Goal: Transaction & Acquisition: Purchase product/service

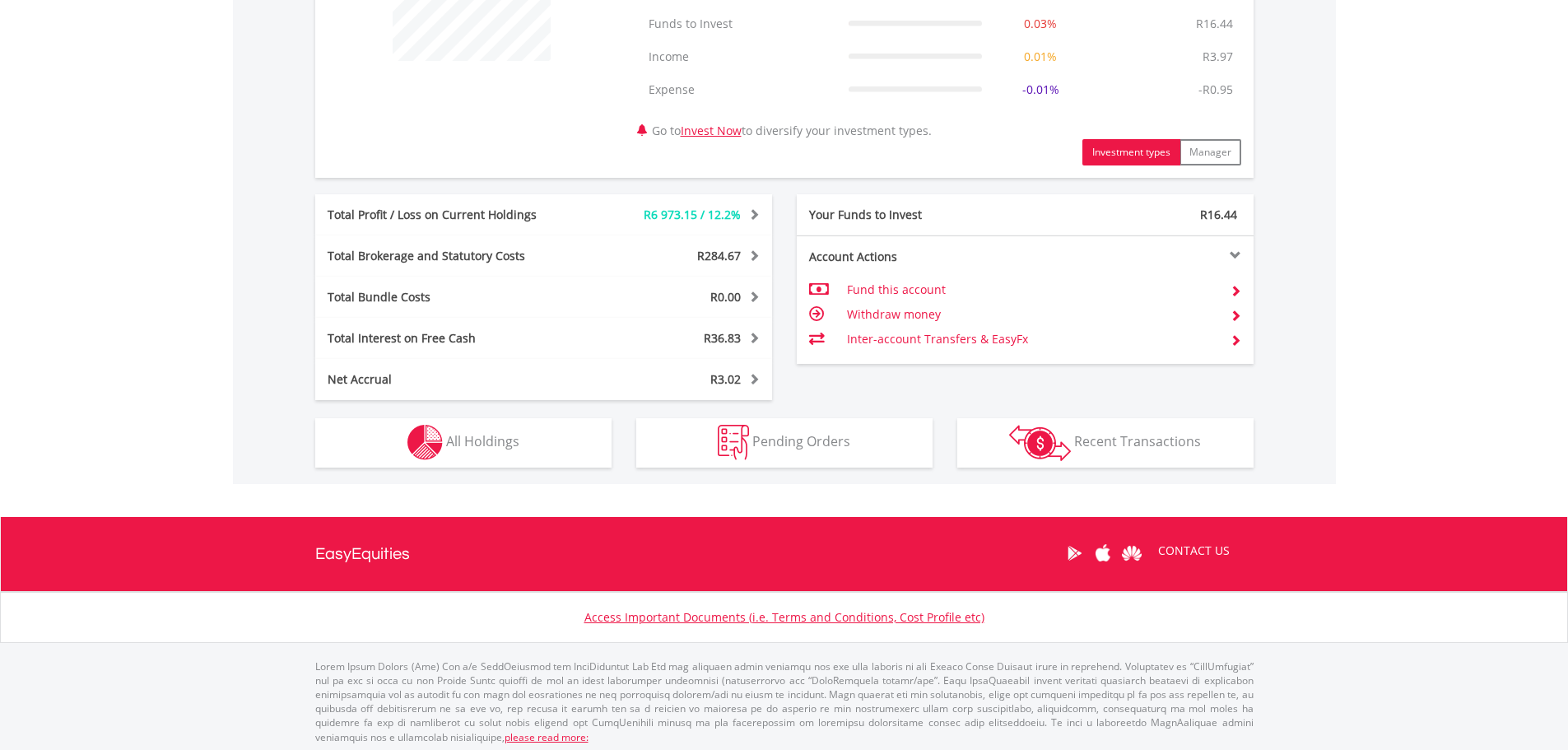
scroll to position [741, 0]
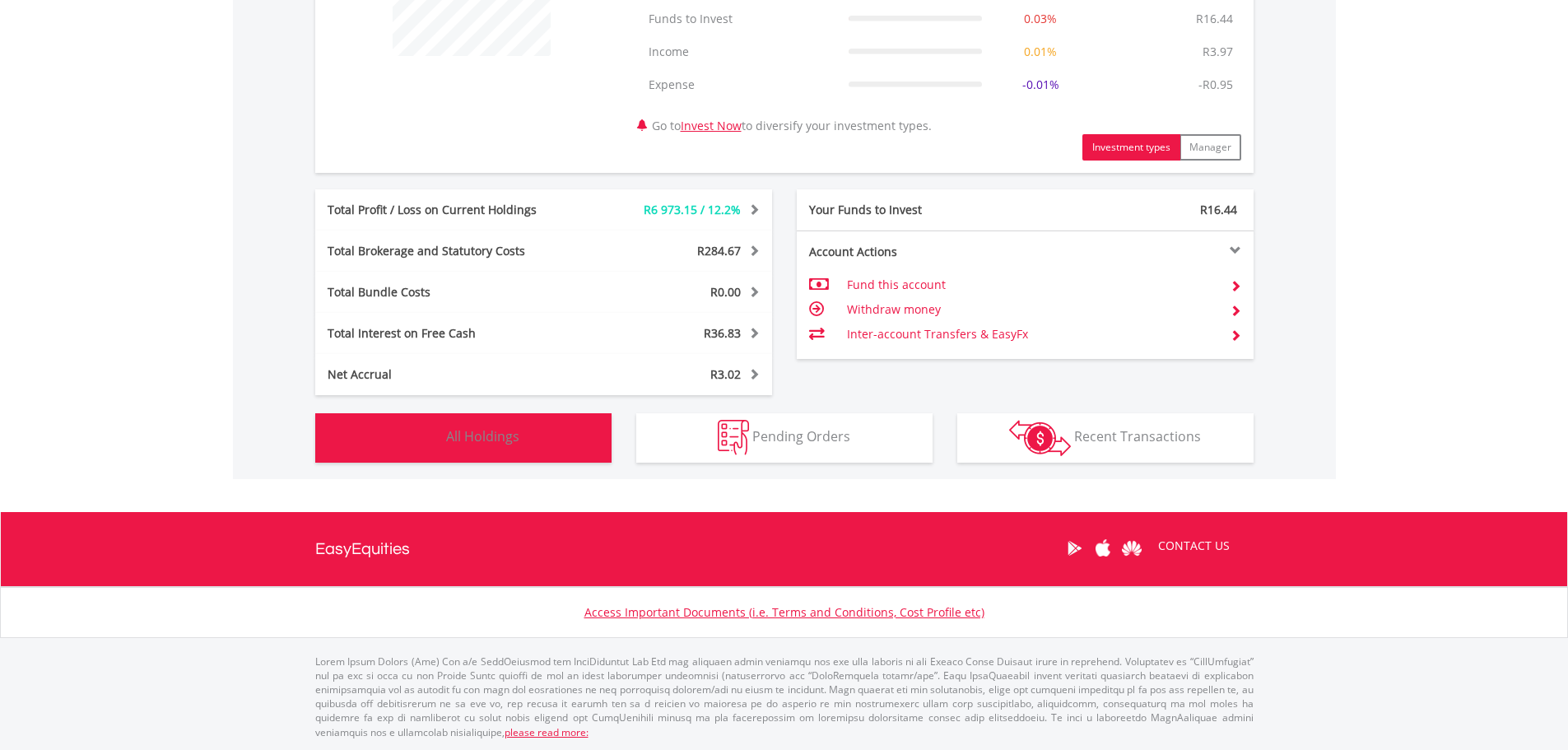
click at [488, 450] on button "Holdings All Holdings" at bounding box center [464, 438] width 296 height 49
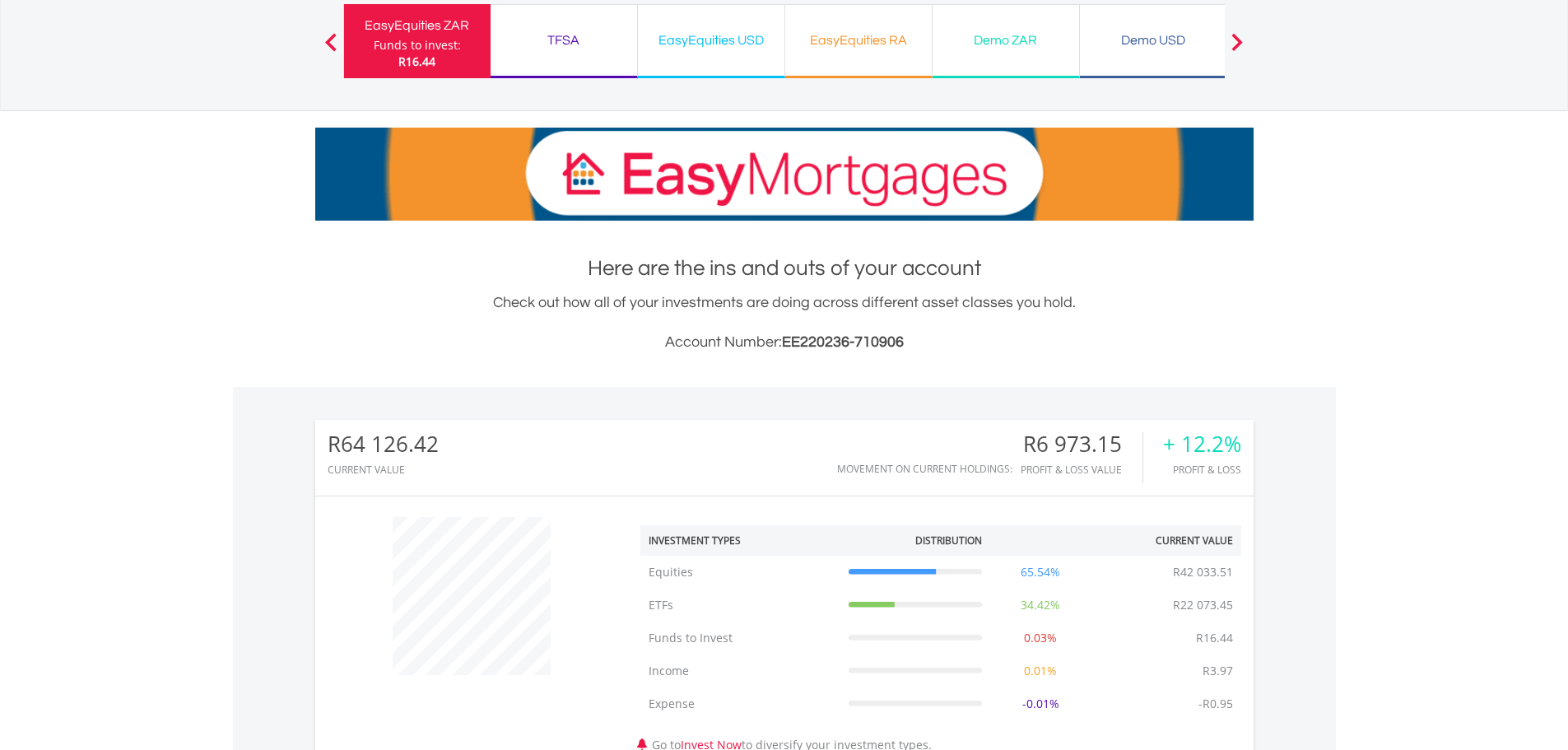
scroll to position [0, 0]
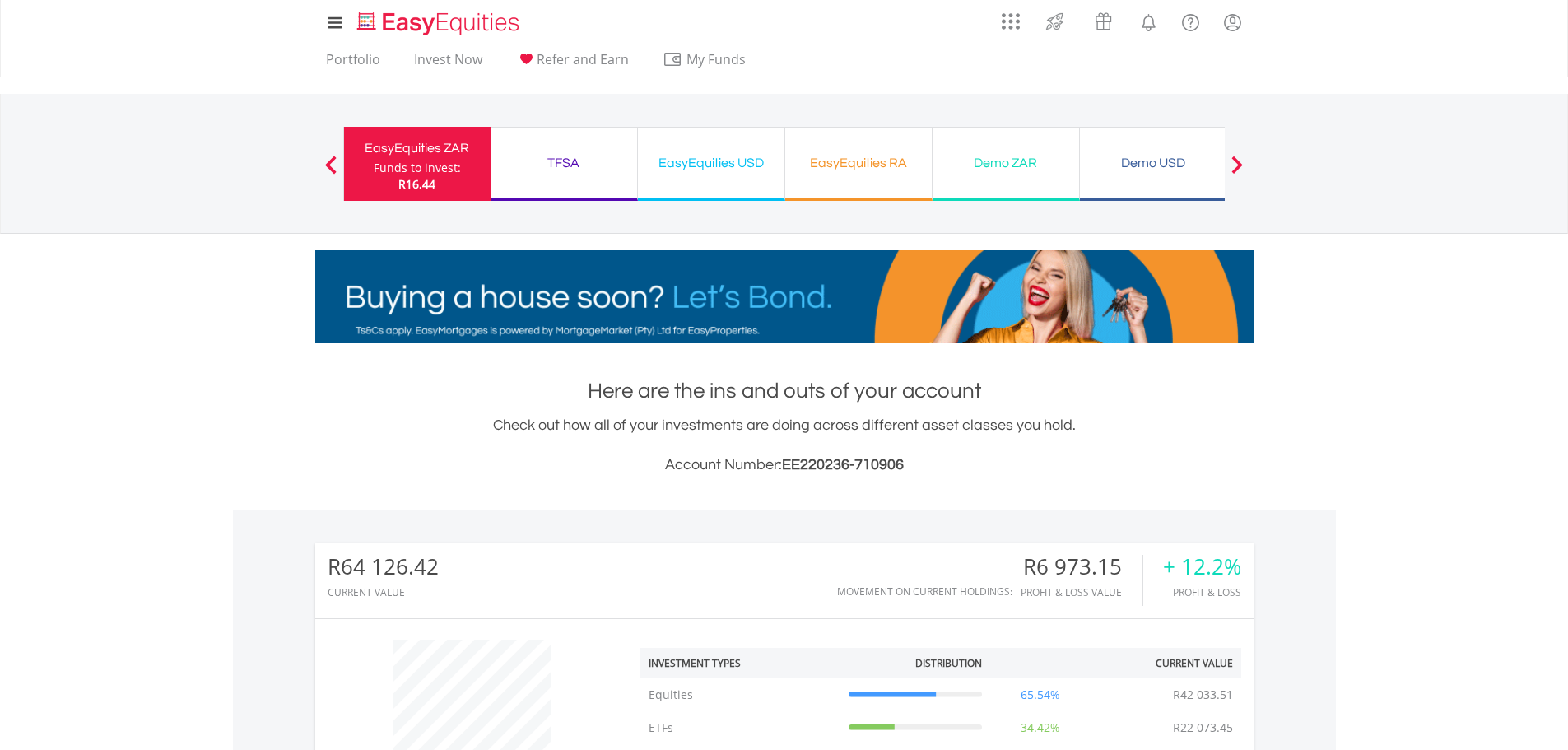
click at [717, 176] on div "EasyEquities USD Funds to invest: R16.44" at bounding box center [712, 163] width 147 height 74
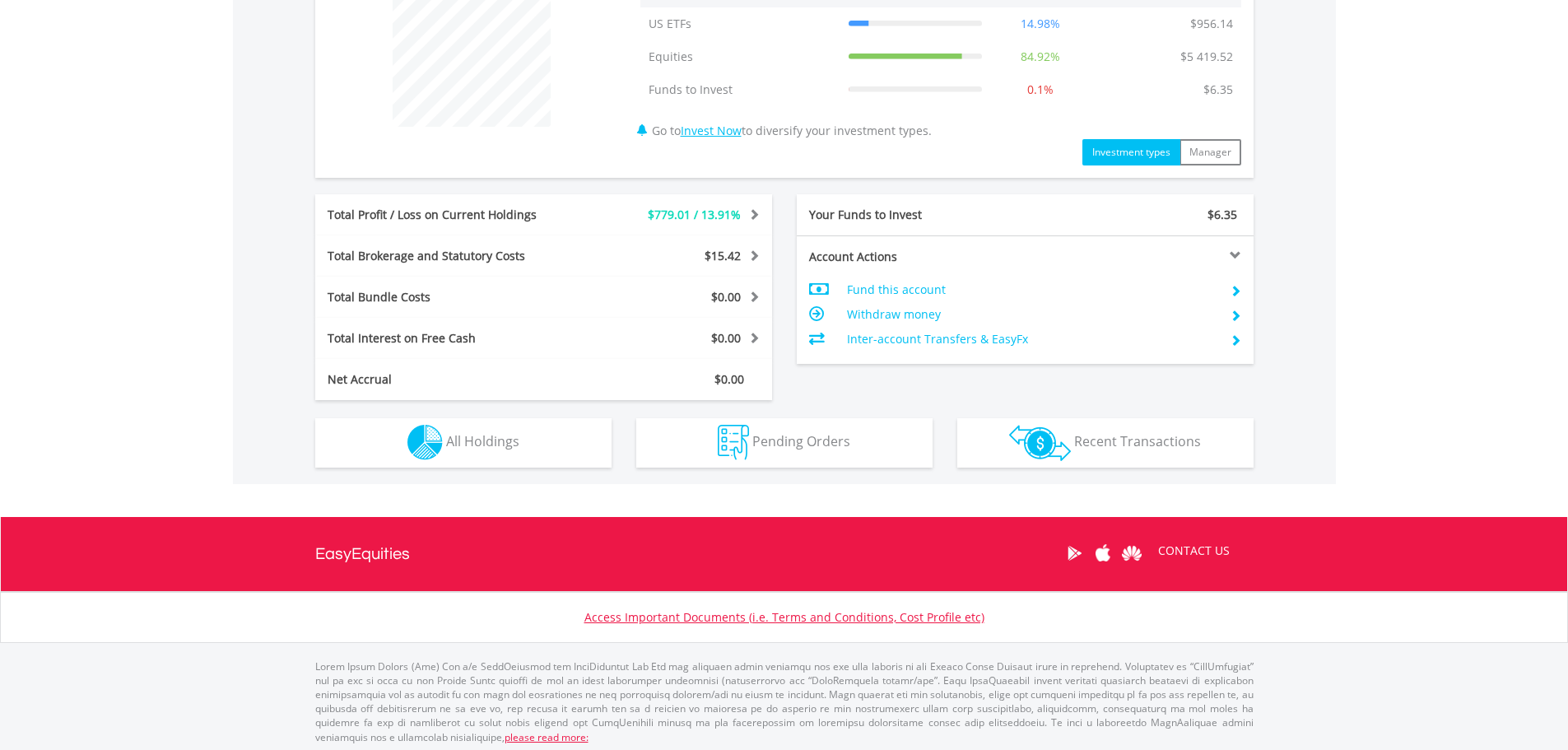
scroll to position [676, 0]
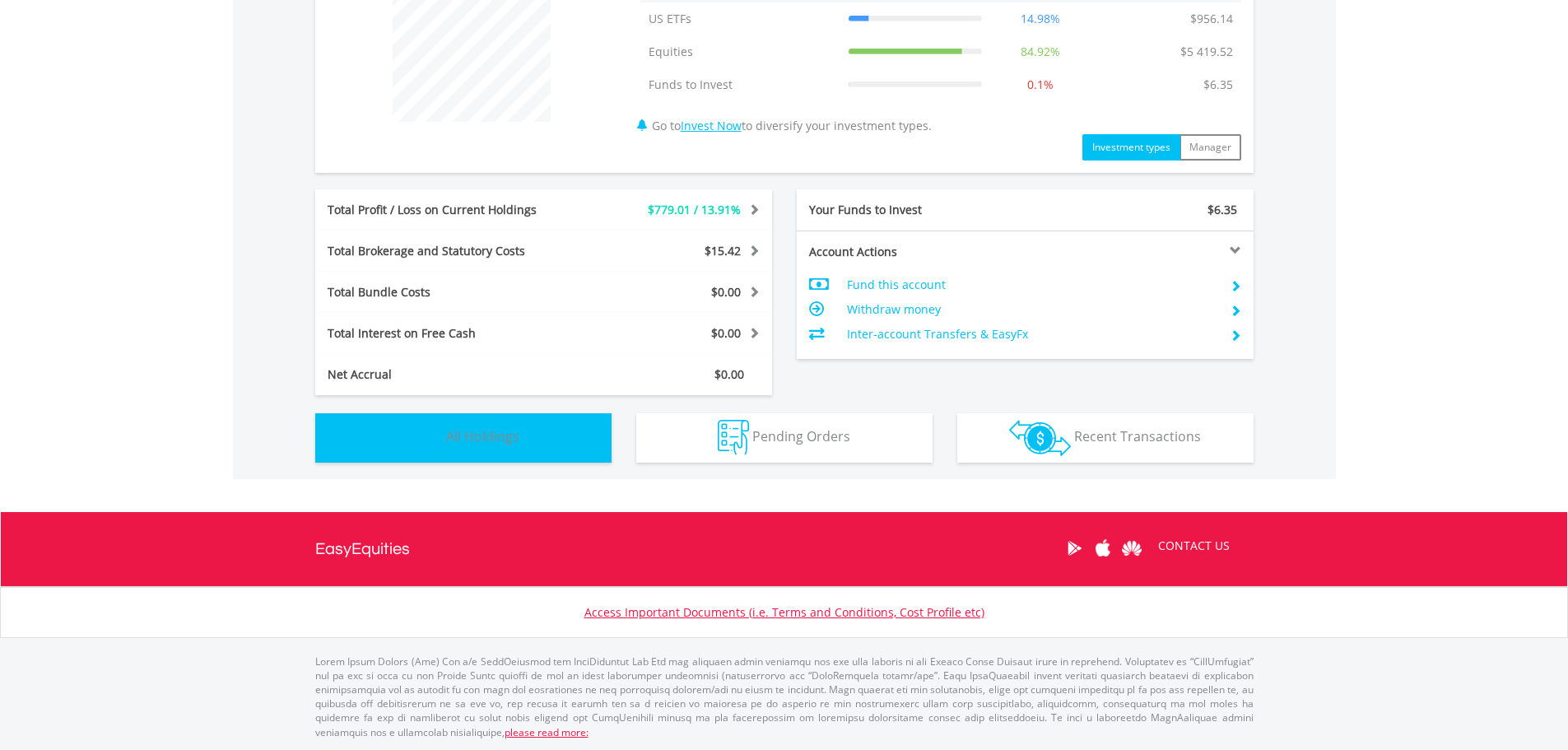
click at [587, 447] on button "Holdings All Holdings" at bounding box center [464, 438] width 296 height 49
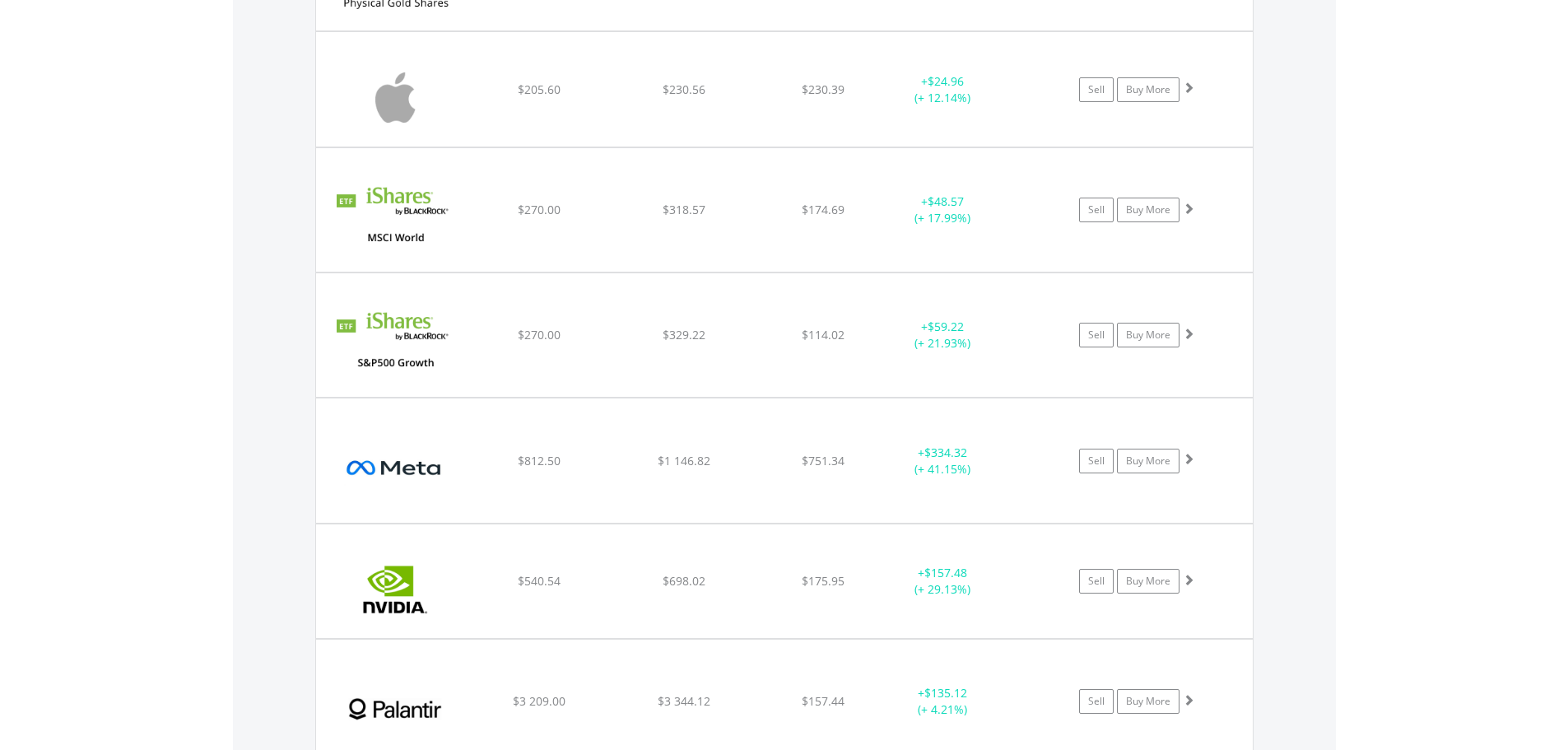
scroll to position [1681, 0]
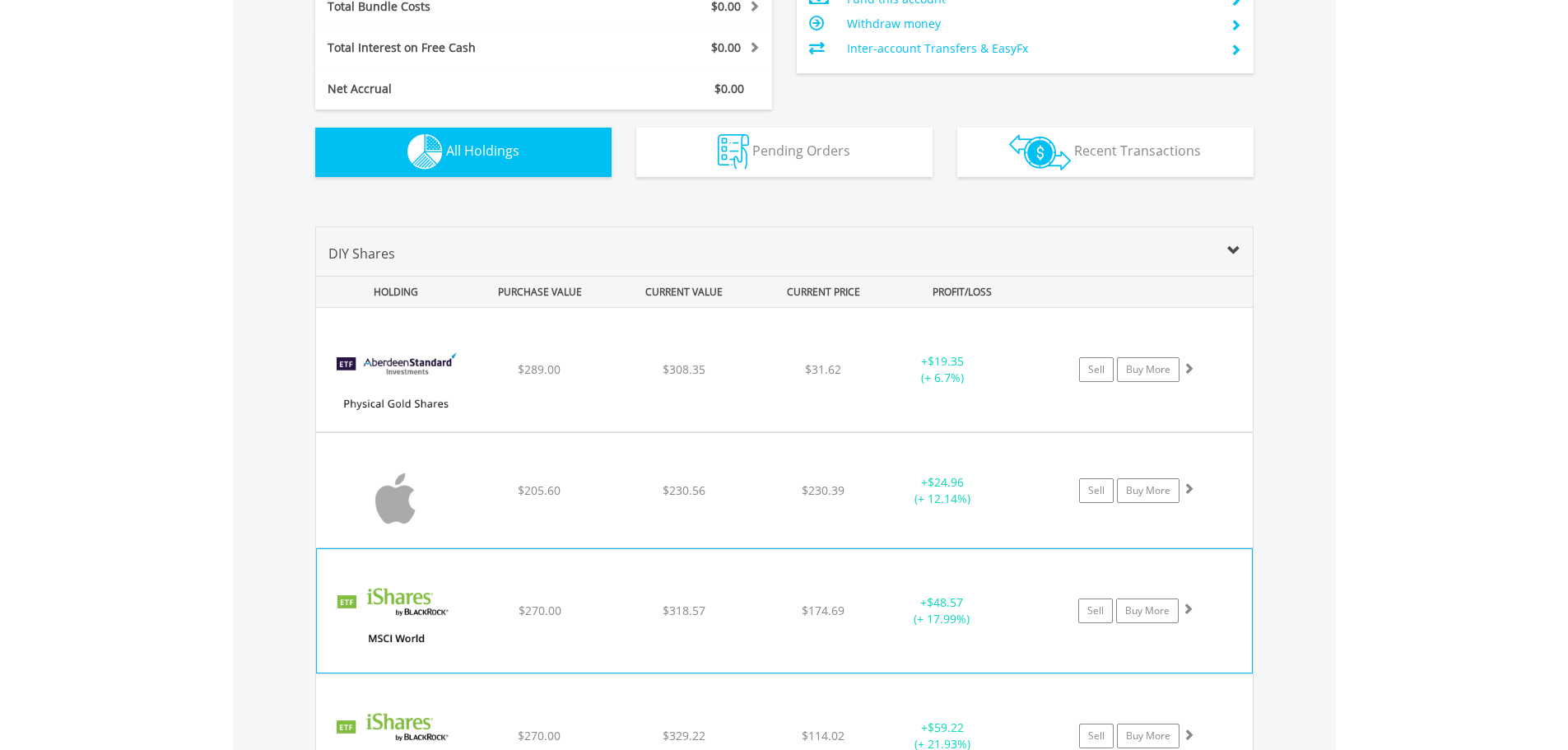
scroll to position [1187, 0]
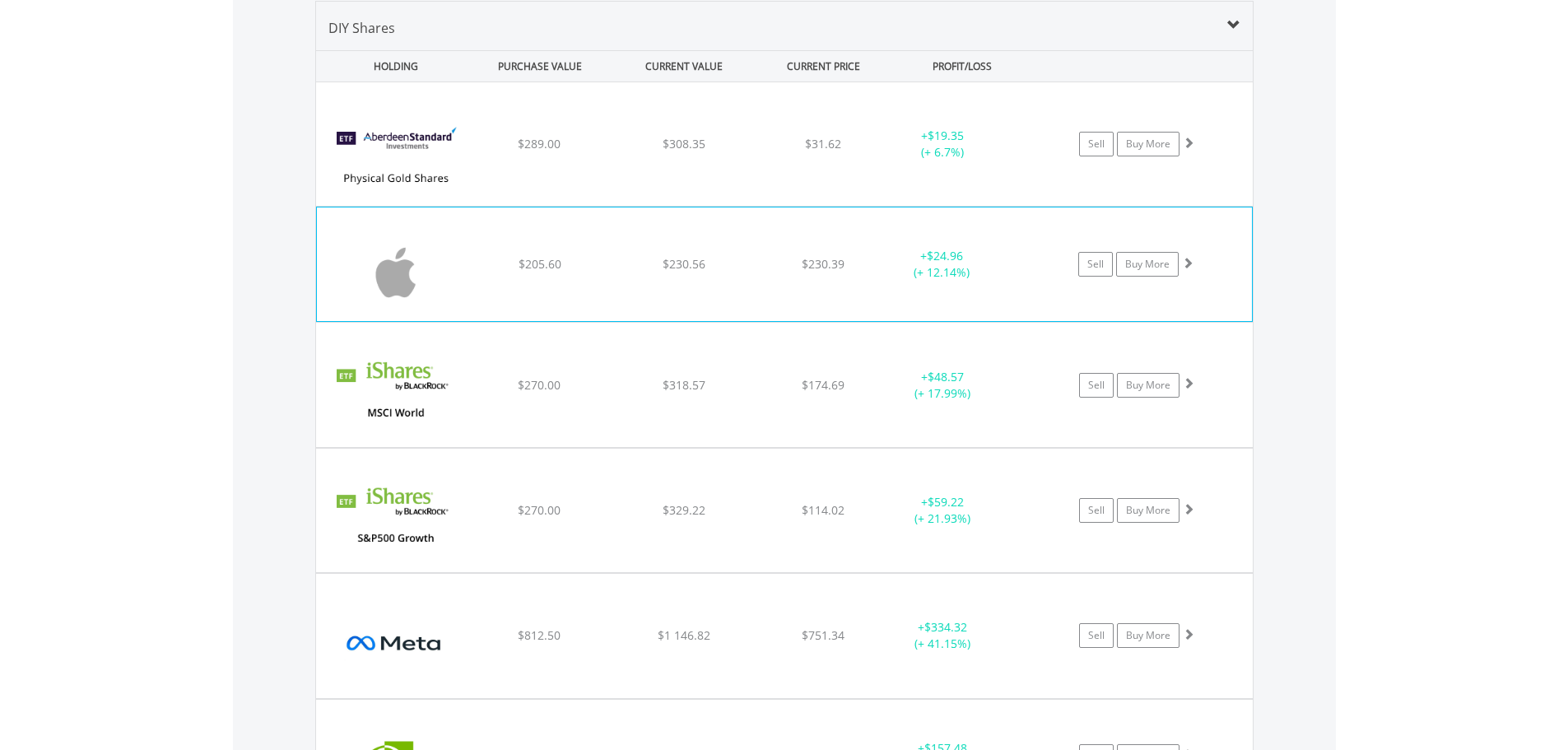
click at [776, 205] on div "﻿ Apple Inc $205.60 $230.56 $230.39 + $24.96 (+ 12.14%) Sell Buy More" at bounding box center [784, 144] width 937 height 123
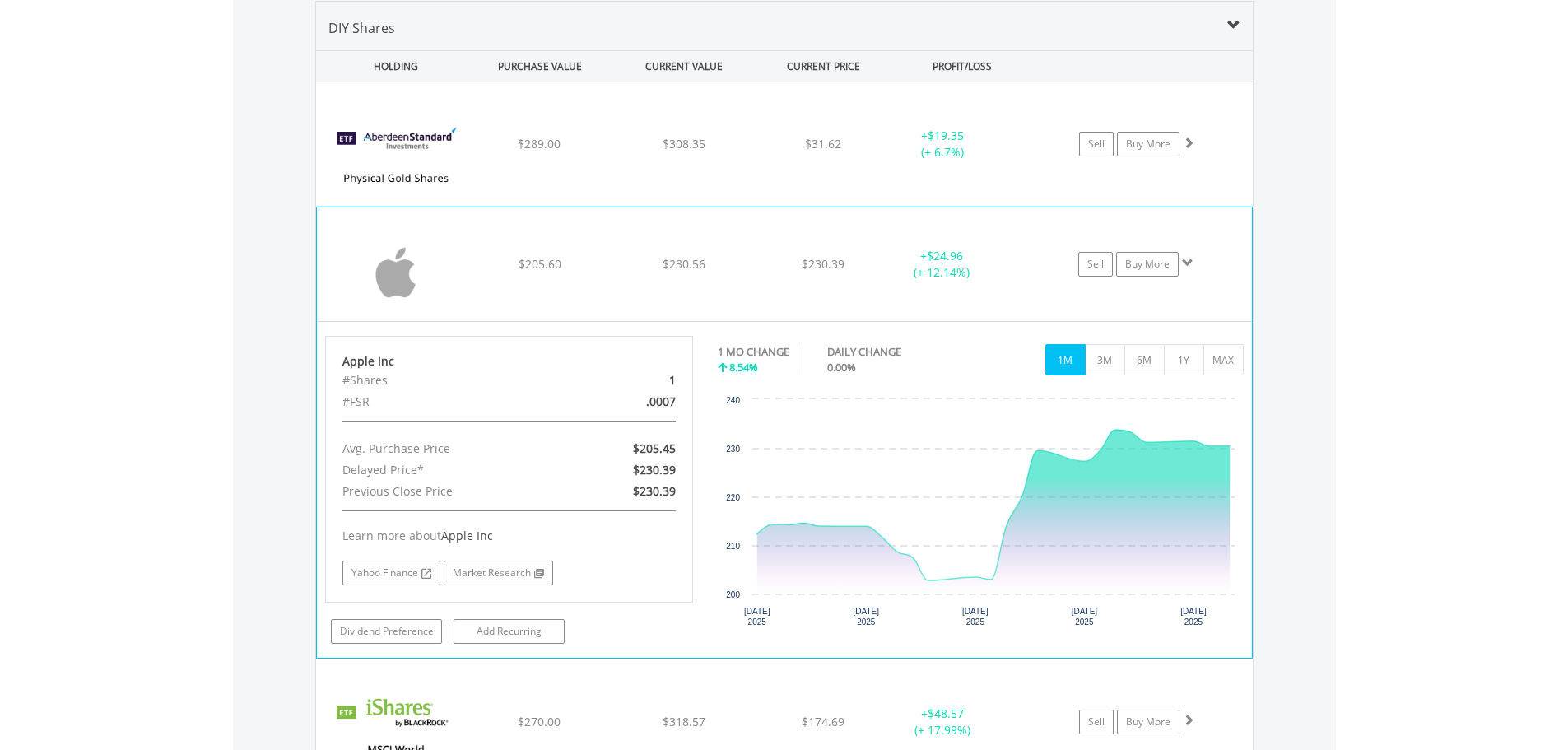
click at [776, 205] on div "﻿ Apple Inc $205.60 $230.56 $230.39 + $24.96 (+ 12.14%) Sell Buy More" at bounding box center [784, 144] width 937 height 123
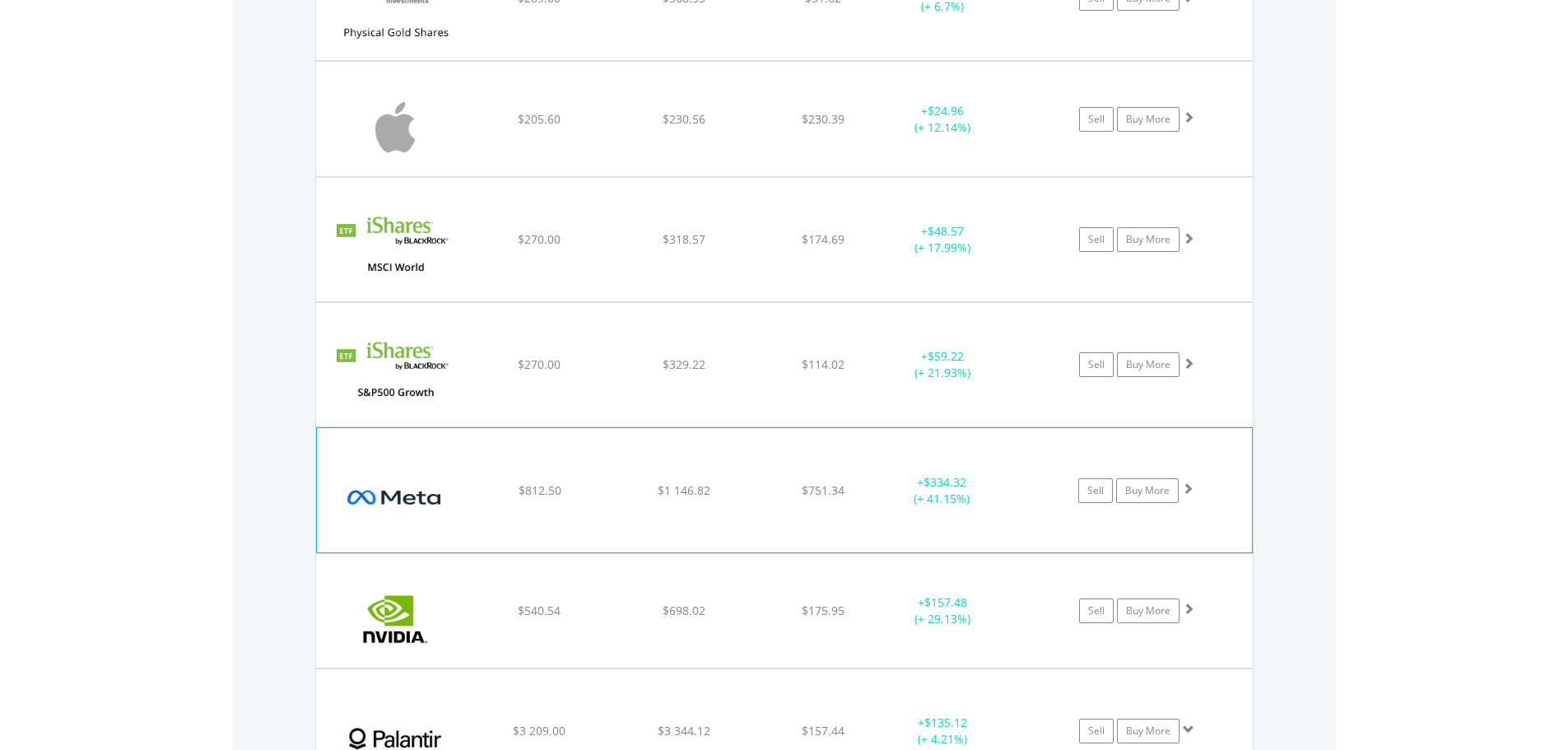
scroll to position [1352, 0]
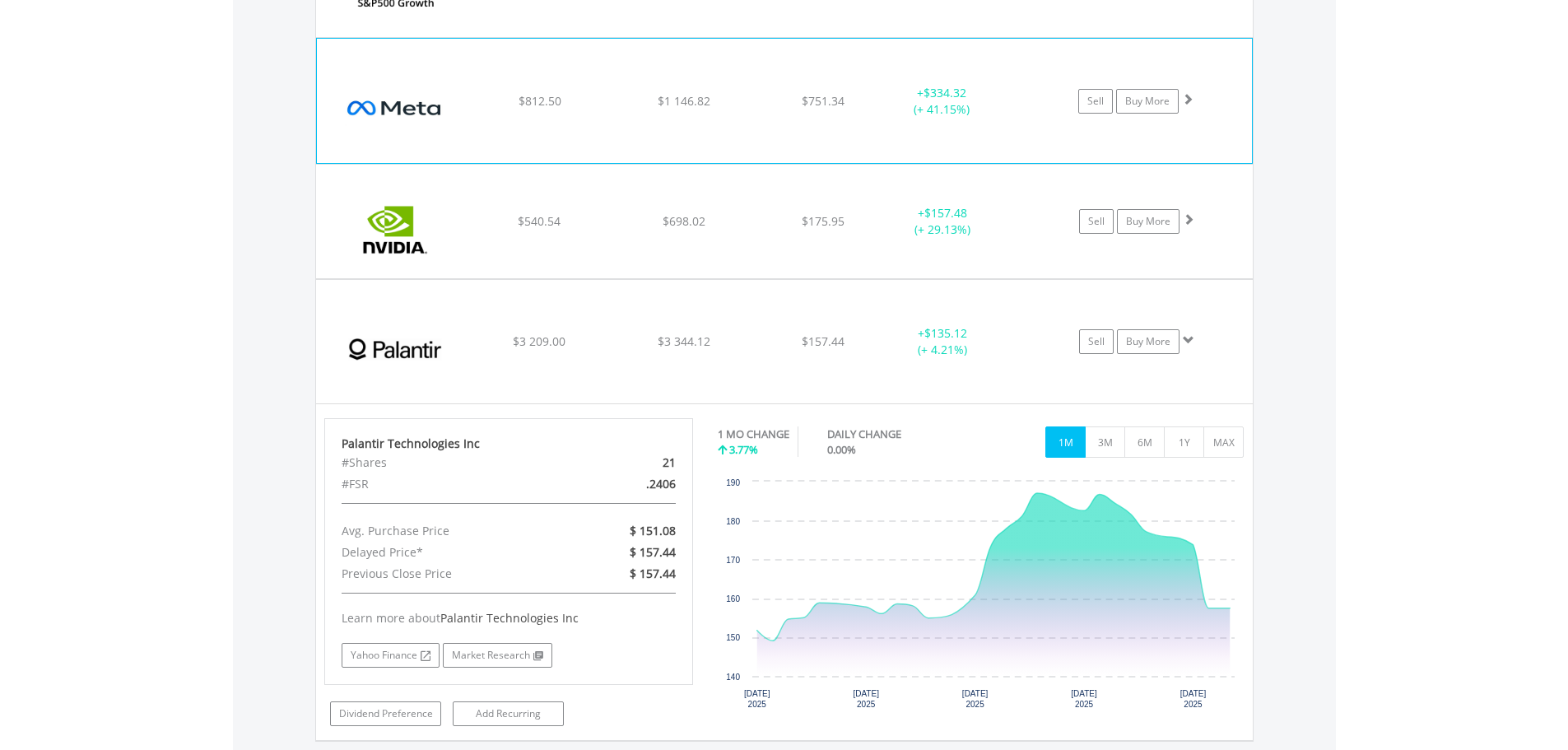
scroll to position [1681, 0]
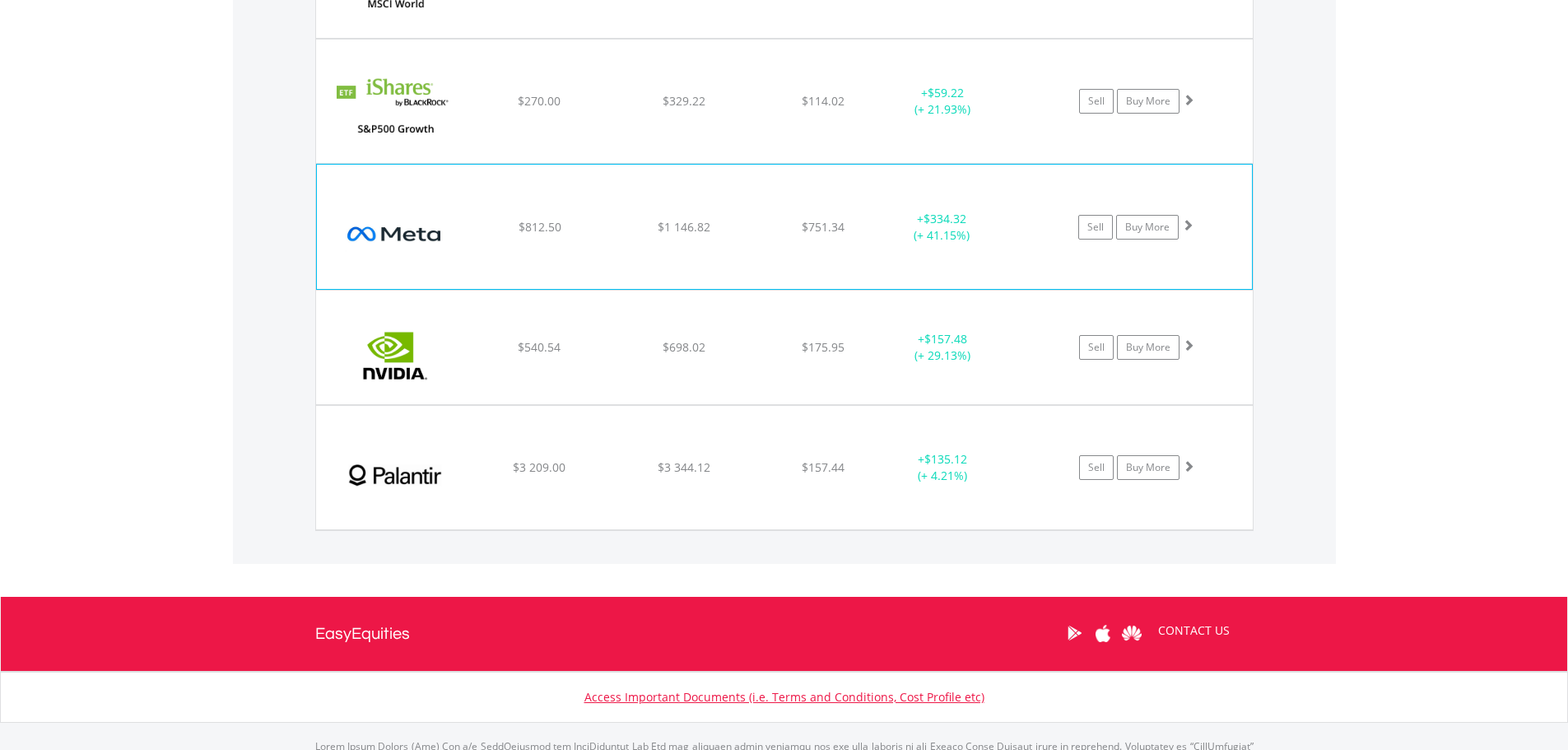
scroll to position [1599, 0]
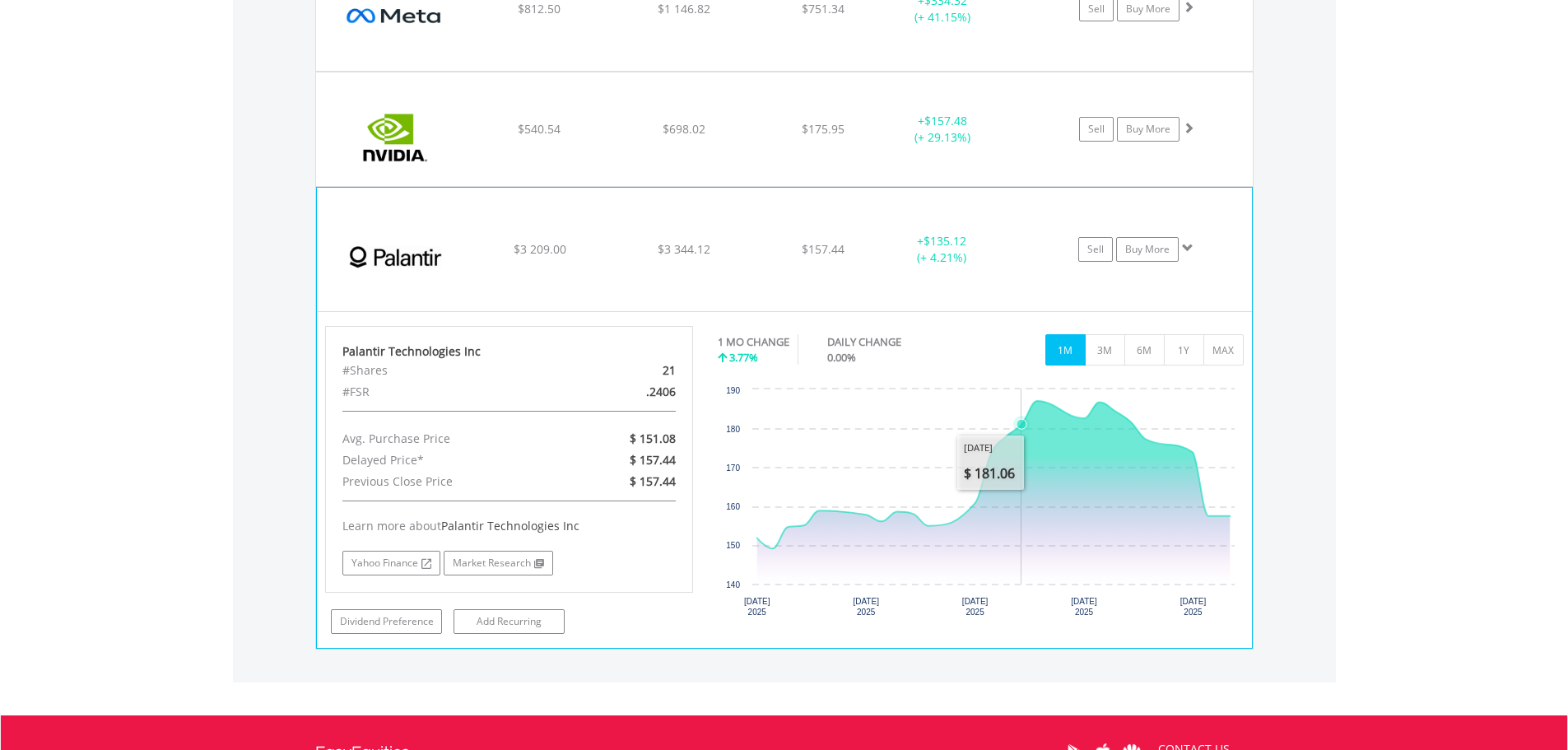
scroll to position [1846, 0]
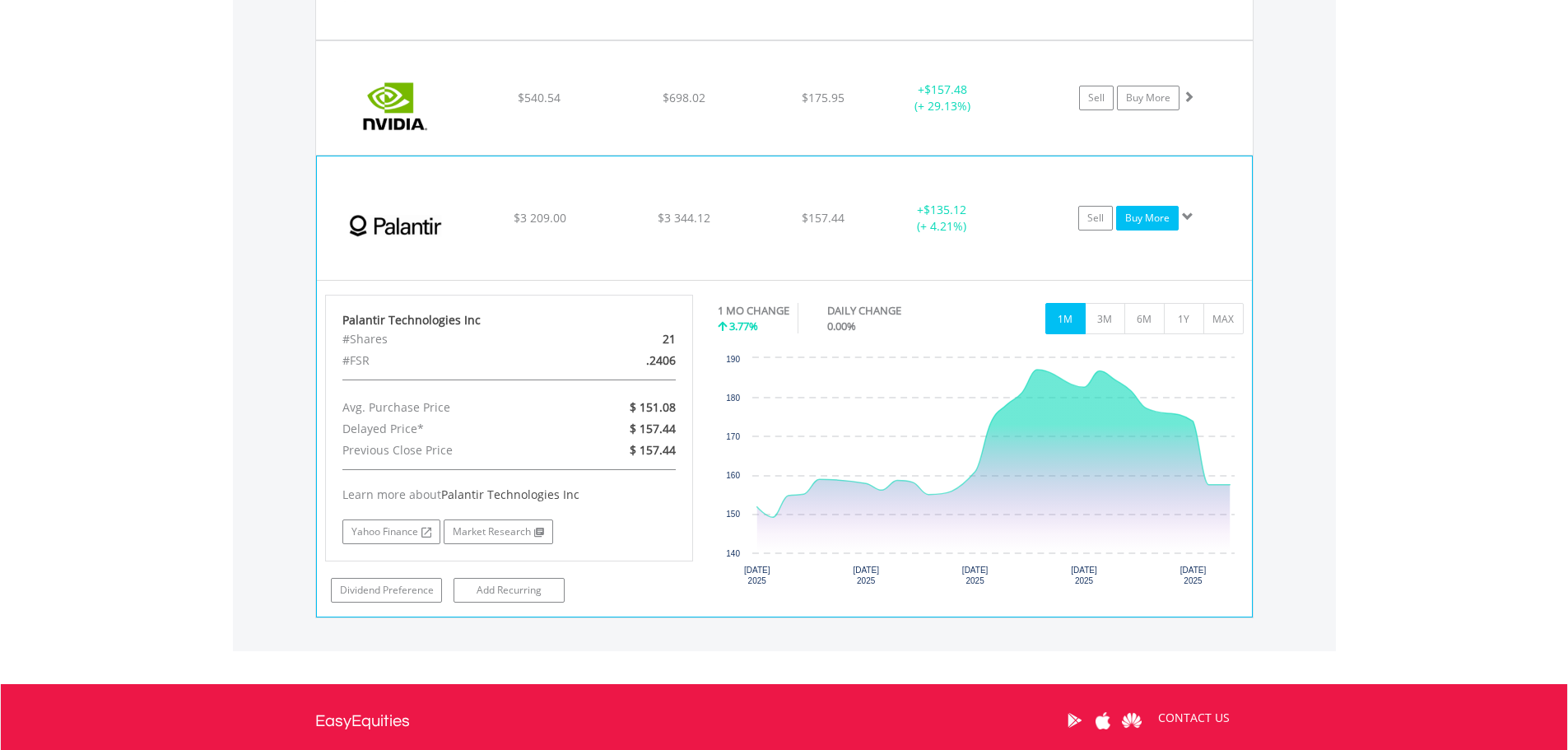
click at [1138, 223] on link "Buy More" at bounding box center [1148, 218] width 62 height 24
